Goal: Task Accomplishment & Management: Manage account settings

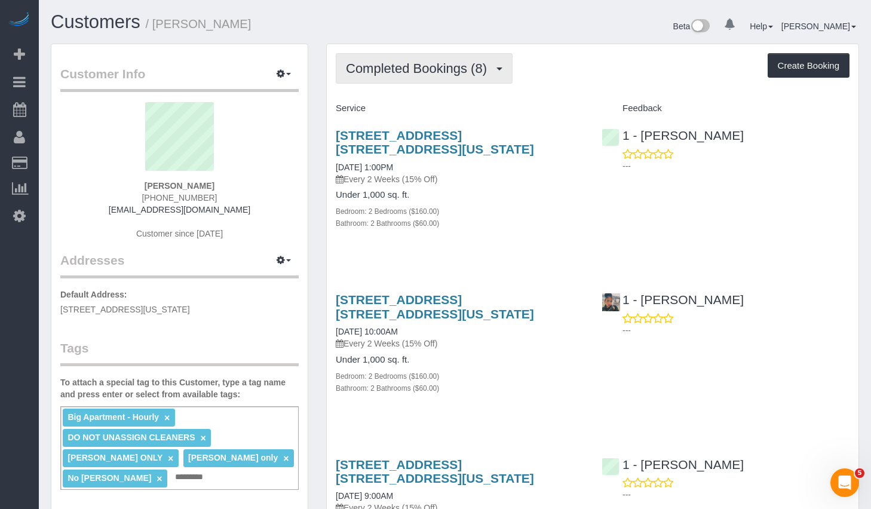
click at [400, 71] on span "Completed Bookings (8)" at bounding box center [419, 68] width 147 height 15
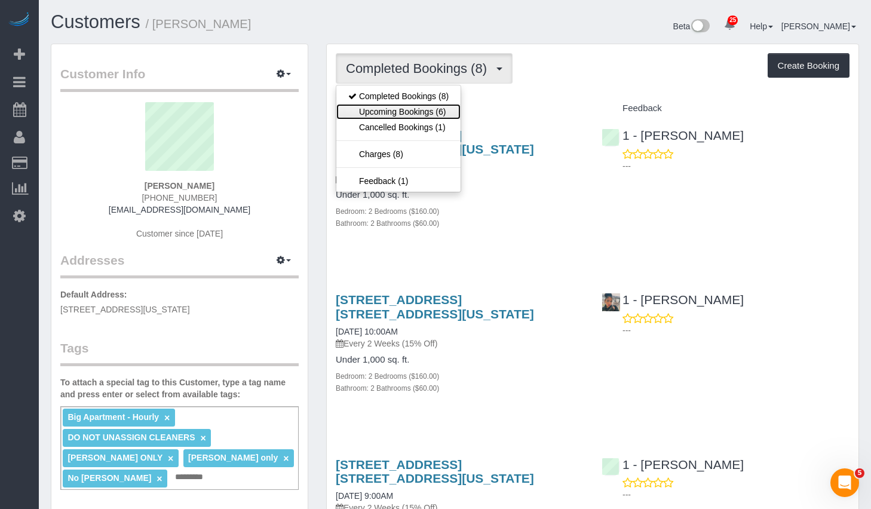
click at [377, 109] on link "Upcoming Bookings (6)" at bounding box center [398, 112] width 124 height 16
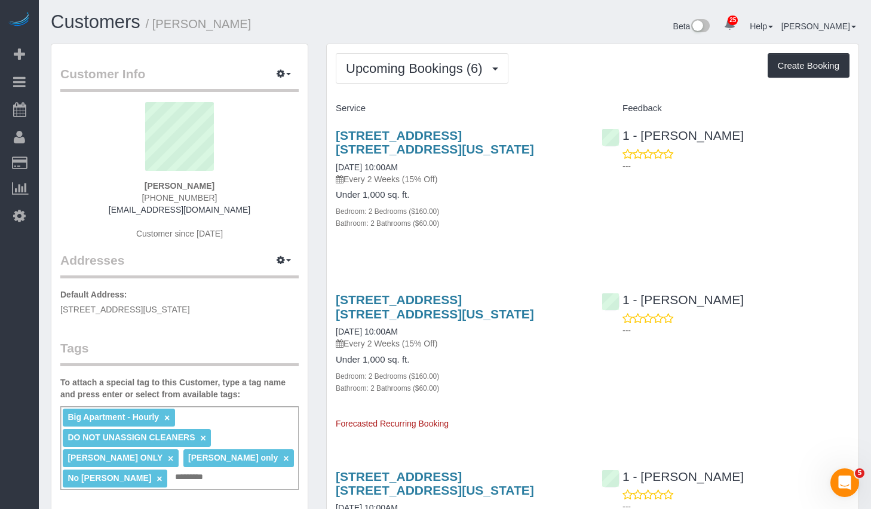
click at [403, 143] on h3 "[STREET_ADDRESS] [STREET_ADDRESS][US_STATE]" at bounding box center [460, 141] width 248 height 27
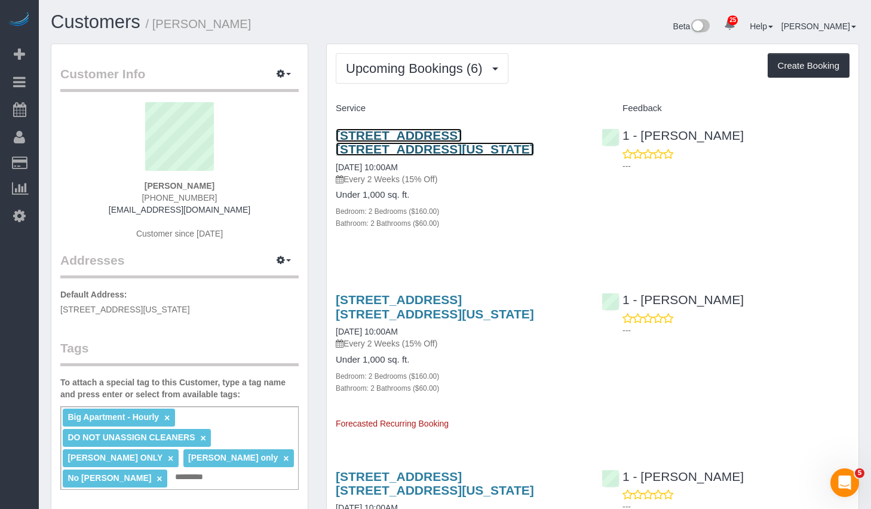
click at [403, 136] on link "[STREET_ADDRESS] [STREET_ADDRESS][US_STATE]" at bounding box center [435, 141] width 198 height 27
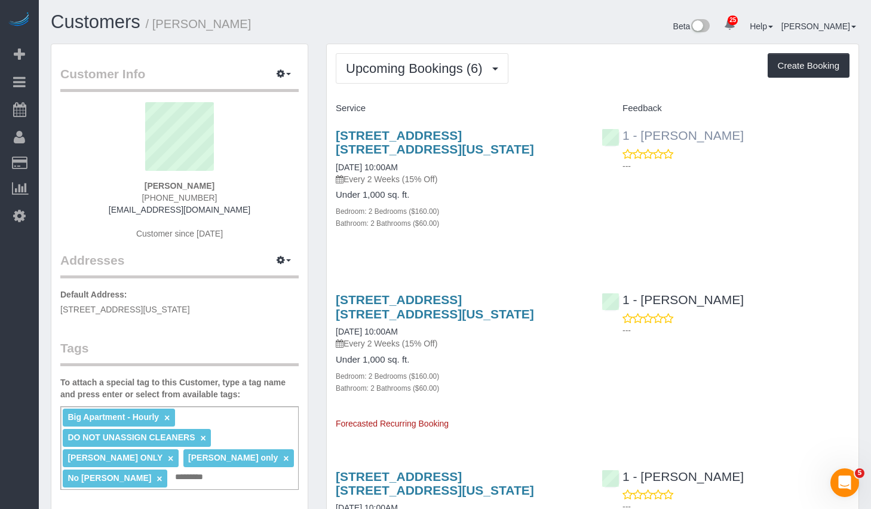
drag, startPoint x: 756, startPoint y: 139, endPoint x: 642, endPoint y: 134, distance: 114.2
click at [642, 134] on div "1 - [PERSON_NAME] ---" at bounding box center [726, 147] width 266 height 59
copy link "[PERSON_NAME]"
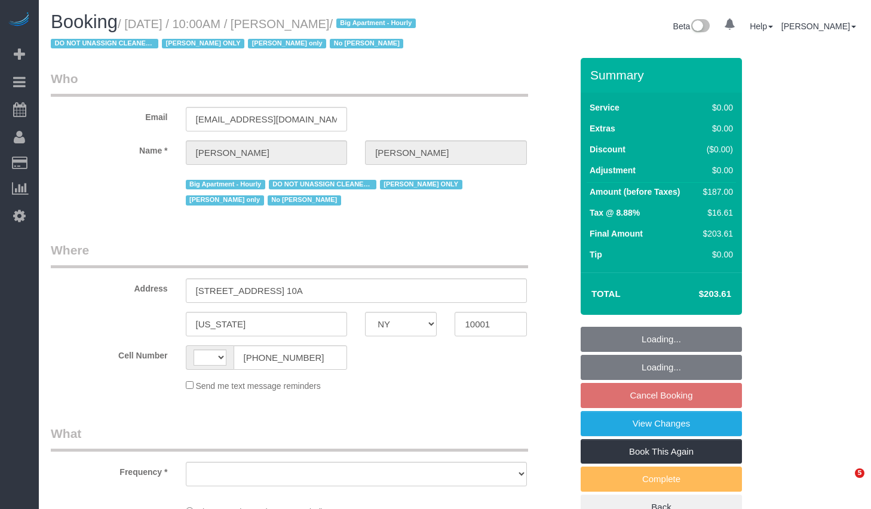
select select "NY"
select select "string:US"
select select "object:833"
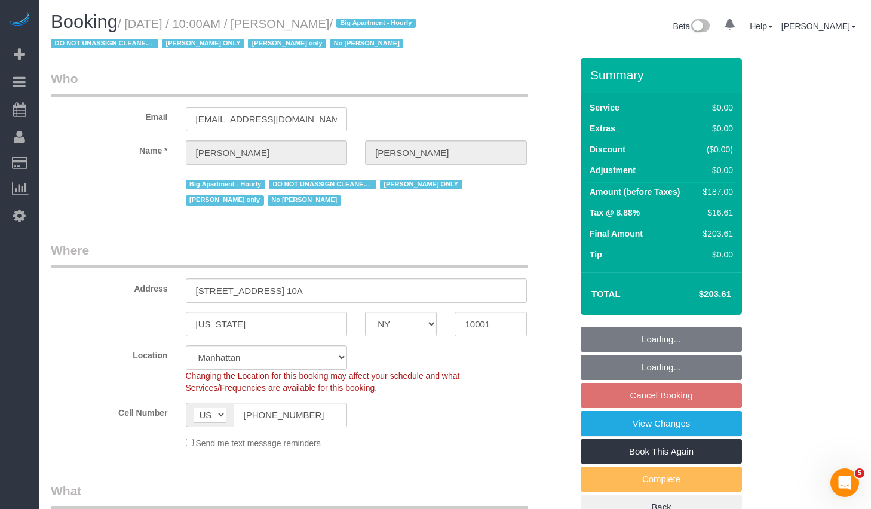
select select "string:stripe-pm_1RRmor4VGloSiKo75q03orw4"
select select "number:89"
select select "number:73"
select select "number:15"
select select "number:5"
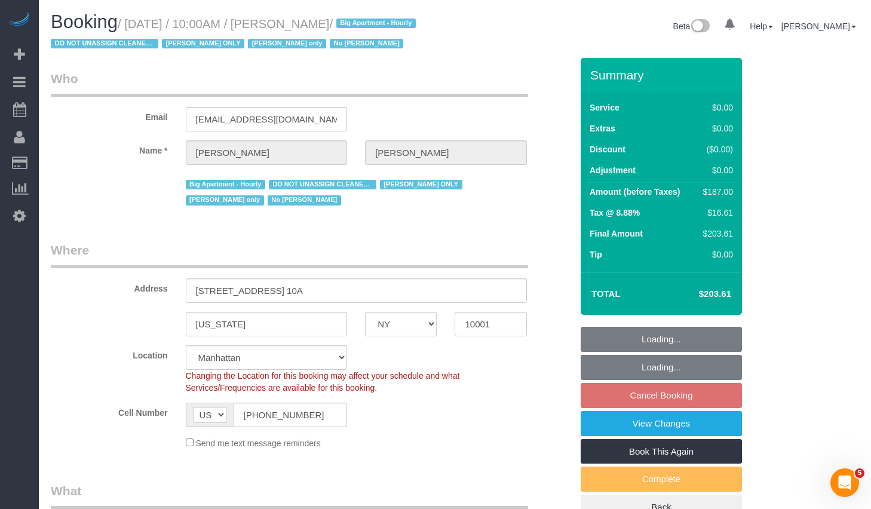
click at [137, 24] on small "/ September 24, 2025 / 10:00AM / Cheryl-Rose Cruz / Big Apartment - Hourly DO N…" at bounding box center [235, 33] width 369 height 33
select select "object:1415"
select select "2"
select select "spot1"
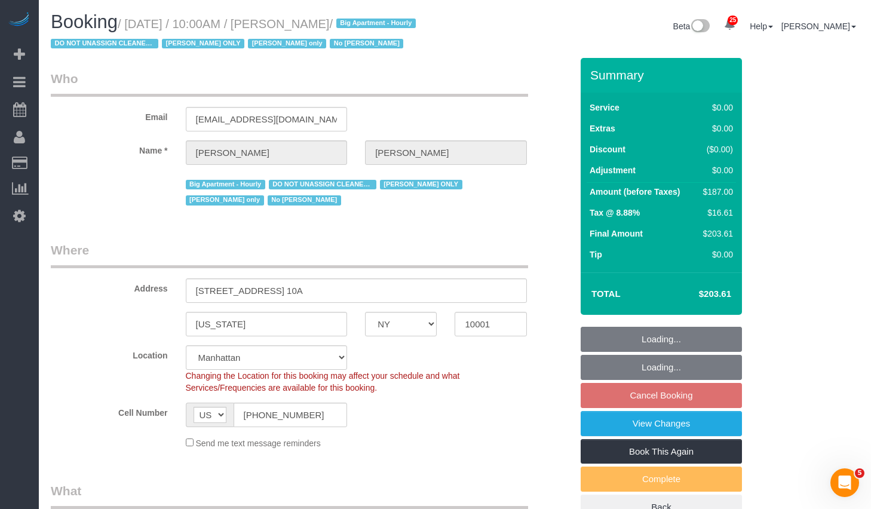
select select "2"
drag, startPoint x: 134, startPoint y: 26, endPoint x: 410, endPoint y: 29, distance: 275.4
click at [410, 29] on small "/ September 24, 2025 / 10:00AM / Cheryl-Rose Cruz / Big Apartment - Hourly DO N…" at bounding box center [235, 33] width 369 height 33
copy small "September 24, 2025 / 10:00AM / Cheryl-Rose Cruz"
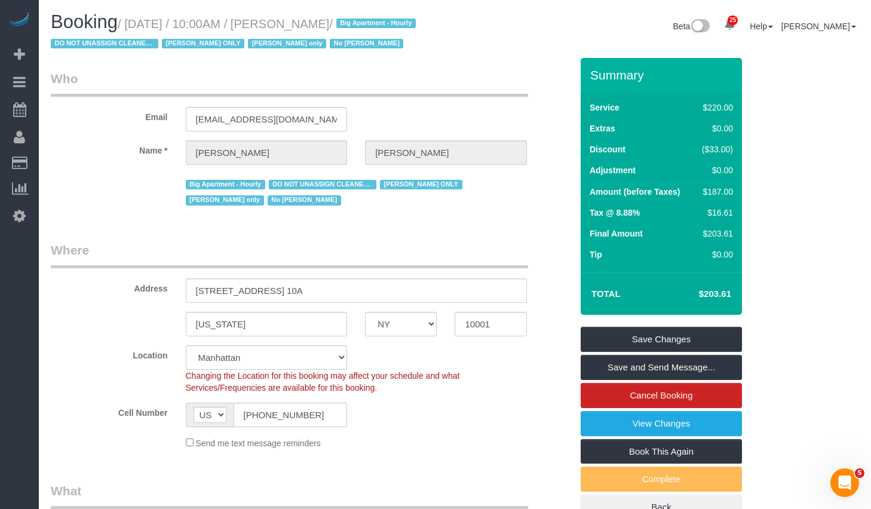
click at [432, 268] on legend "Where" at bounding box center [289, 254] width 477 height 27
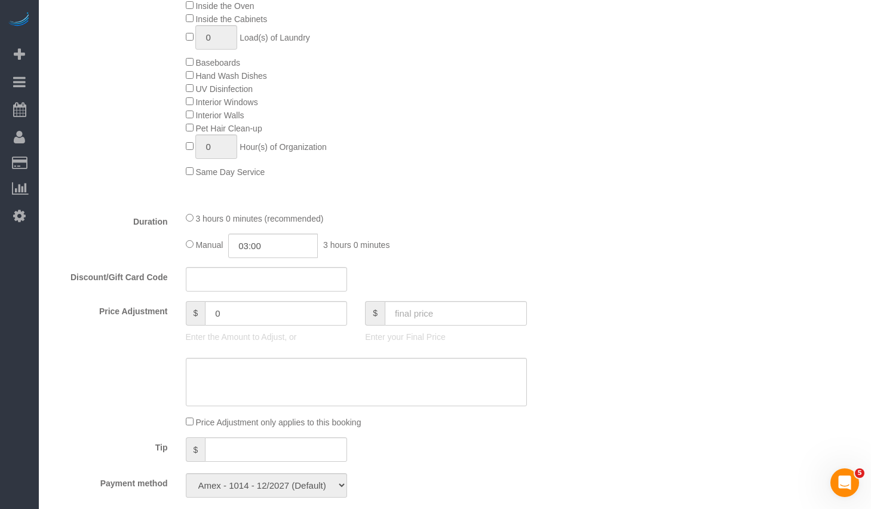
scroll to position [913, 0]
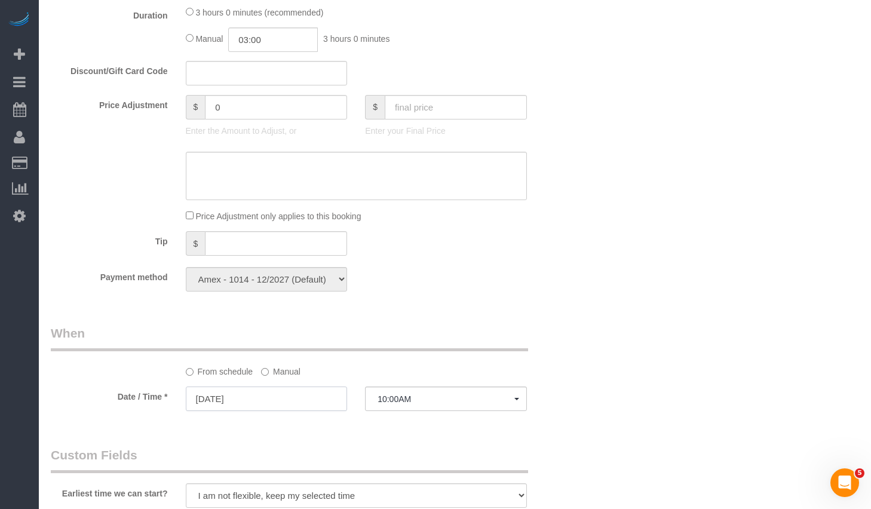
click at [237, 411] on input "09/24/2025" at bounding box center [267, 398] width 162 height 24
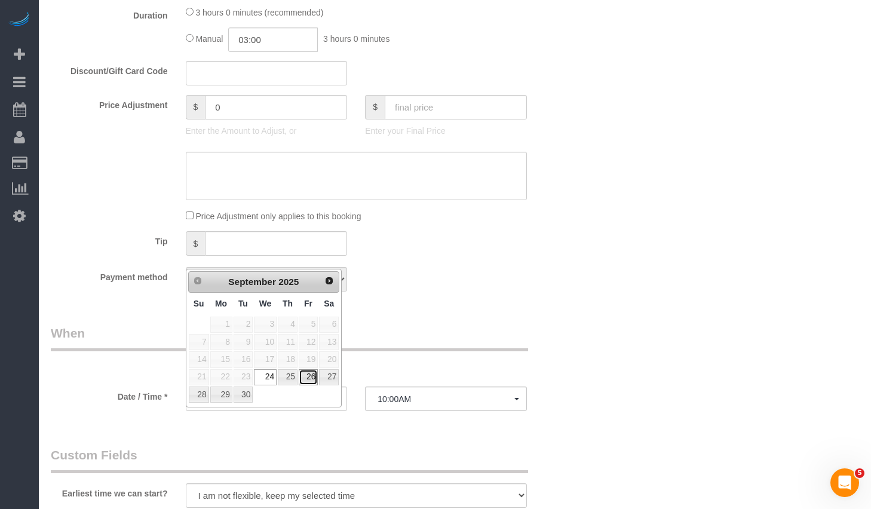
click at [309, 377] on link "26" at bounding box center [308, 377] width 19 height 16
type input "09/26/2025"
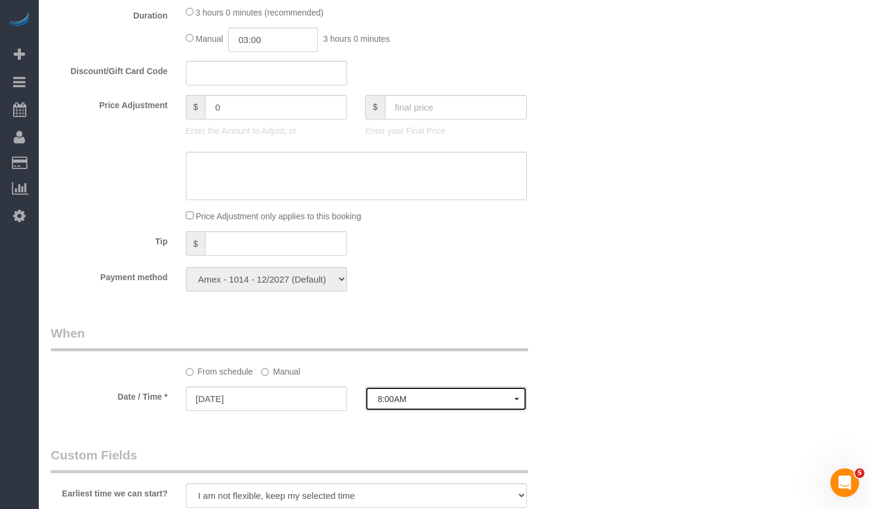
click at [427, 411] on button "8:00AM" at bounding box center [446, 398] width 162 height 24
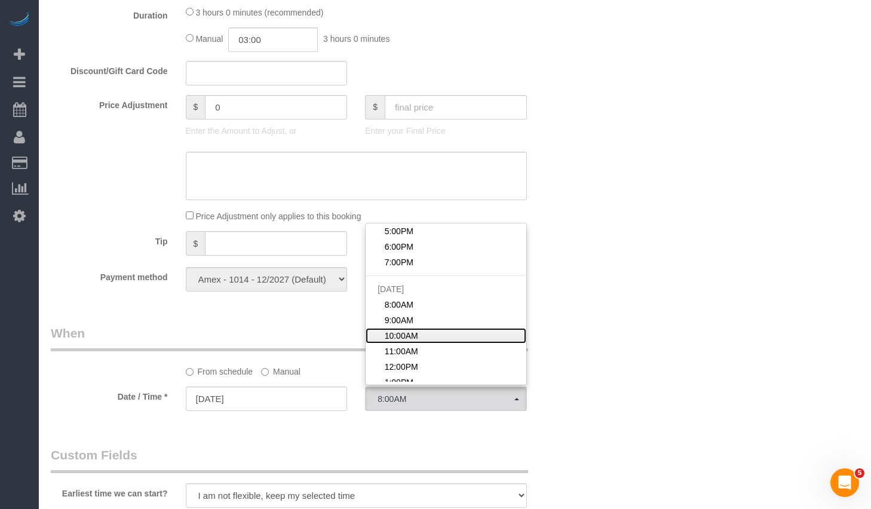
click at [412, 342] on span "10:00AM" at bounding box center [401, 336] width 33 height 12
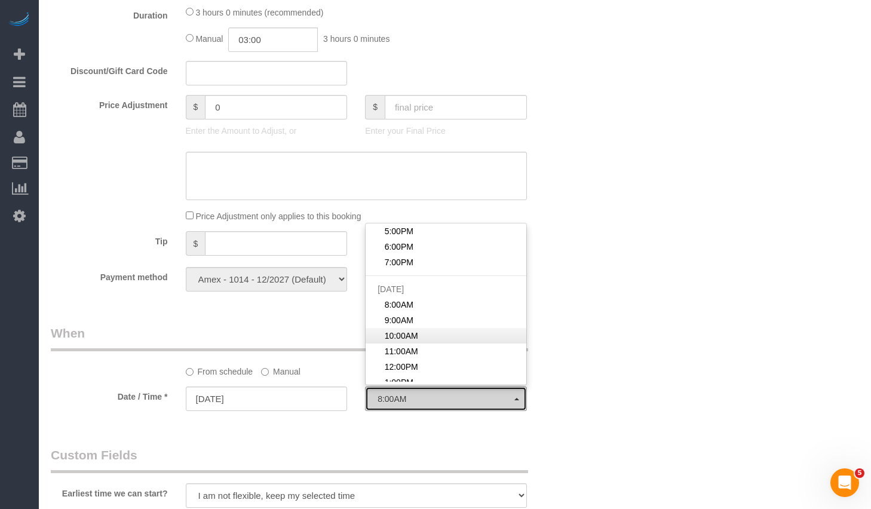
select select "spot25"
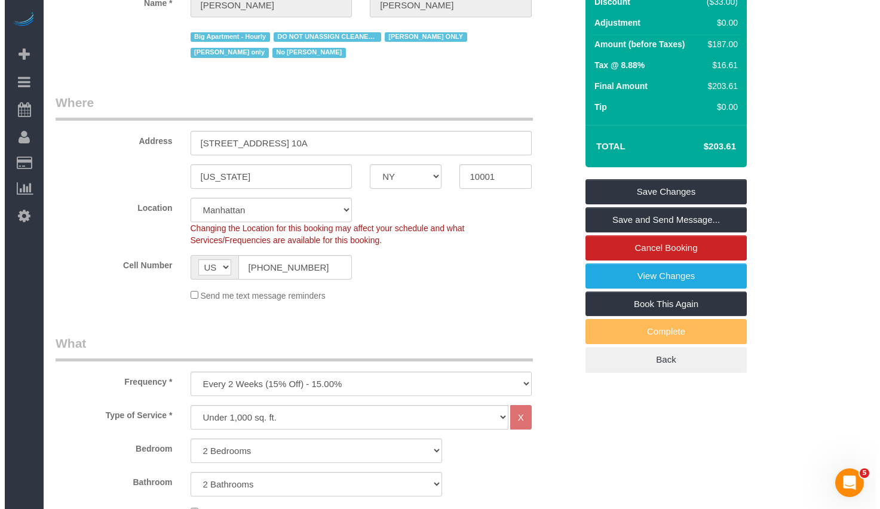
scroll to position [0, 0]
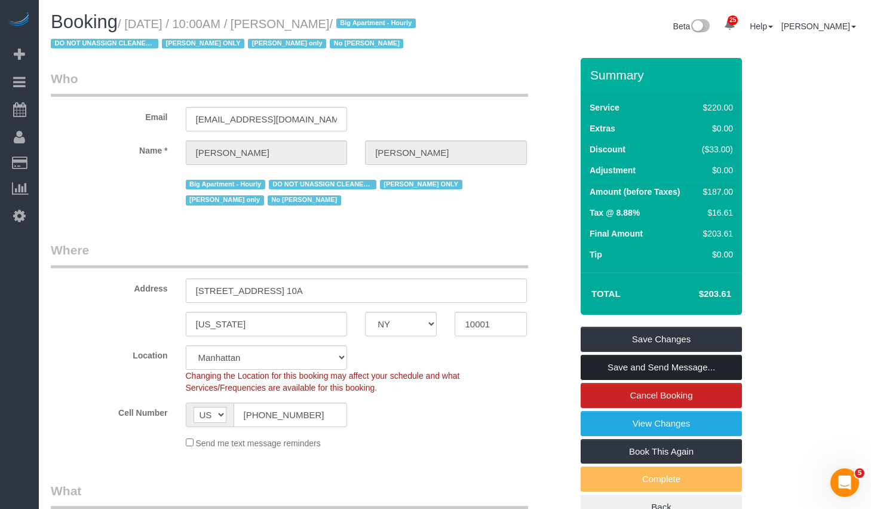
click at [652, 380] on link "Save and Send Message..." at bounding box center [661, 367] width 161 height 25
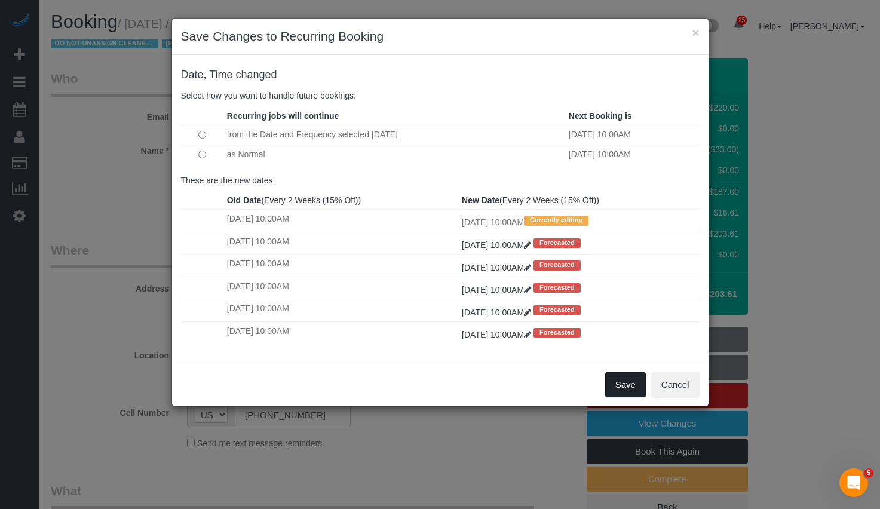
click at [615, 389] on button "Save" at bounding box center [625, 384] width 41 height 25
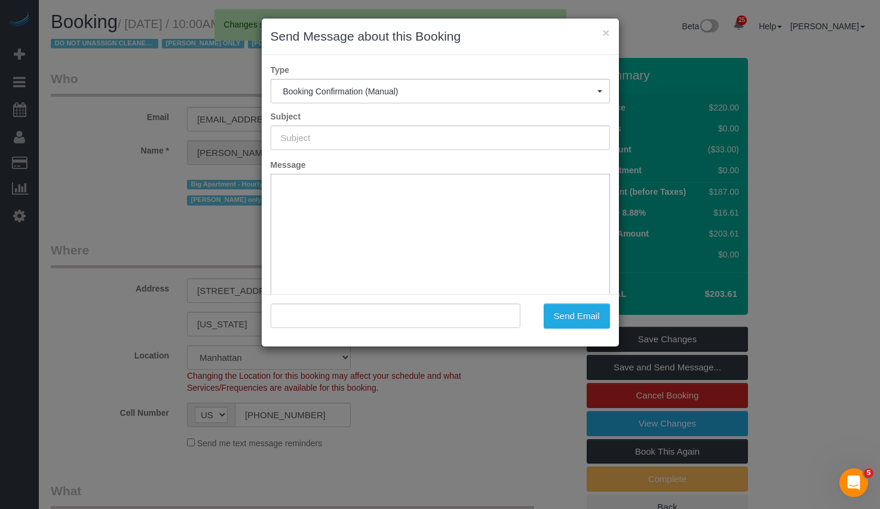
type input "Cleaning Confirmed for 09/26/2025 at 10:00am"
type input ""Cheryl-Rose Cruz" <cheruntalan@gmail.com>"
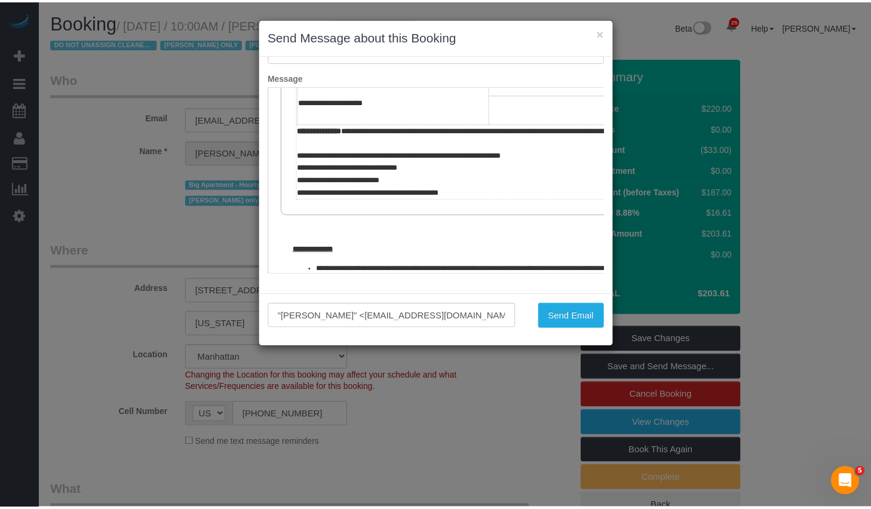
scroll to position [392, 0]
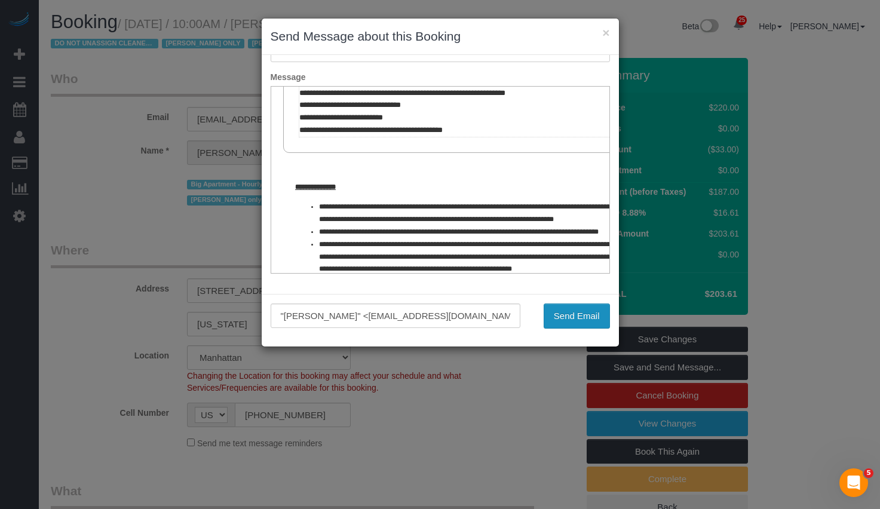
click at [554, 320] on button "Send Email" at bounding box center [577, 315] width 66 height 25
